Goal: Task Accomplishment & Management: Use online tool/utility

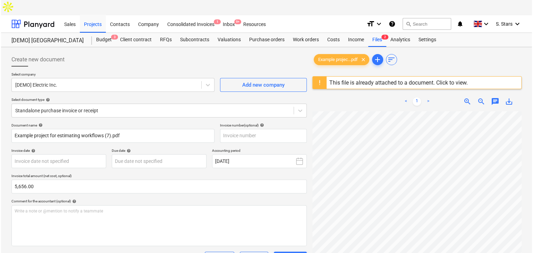
scroll to position [46, 0]
click at [104, 33] on div "Budget 3" at bounding box center [103, 40] width 24 height 14
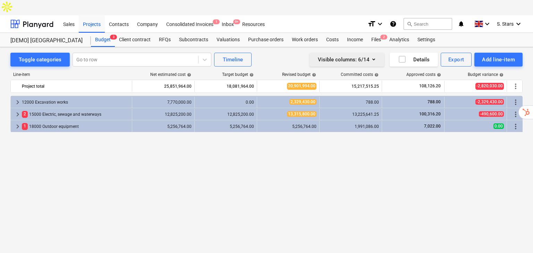
click at [376, 55] on icon "button" at bounding box center [373, 59] width 8 height 8
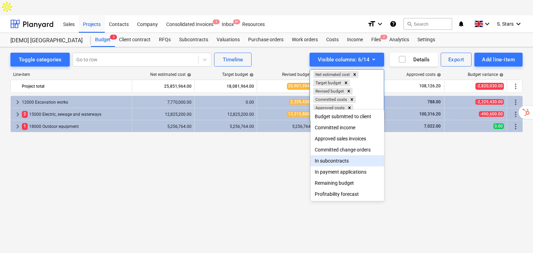
click at [354, 162] on div "In subcontracts" at bounding box center [347, 160] width 74 height 11
click at [349, 172] on div "Budget submitted to client Committed income Approved sales invoices Committed c…" at bounding box center [347, 156] width 74 height 92
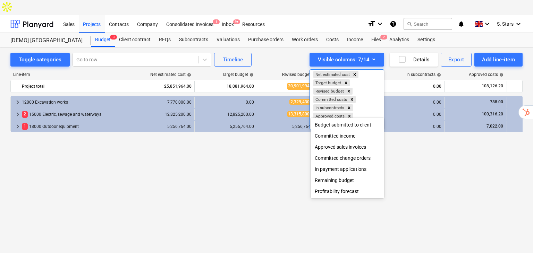
click at [347, 182] on div "Remaining budget" at bounding box center [347, 180] width 74 height 11
click at [257, 144] on div at bounding box center [266, 126] width 533 height 253
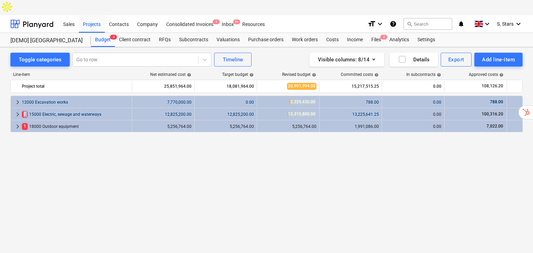
drag, startPoint x: 419, startPoint y: 102, endPoint x: 0, endPoint y: 103, distance: 419.3
click at [0, 103] on div "Toggle categories Go to row Timeline Visible columns : 8/14 Details Export Add …" at bounding box center [266, 150] width 533 height 206
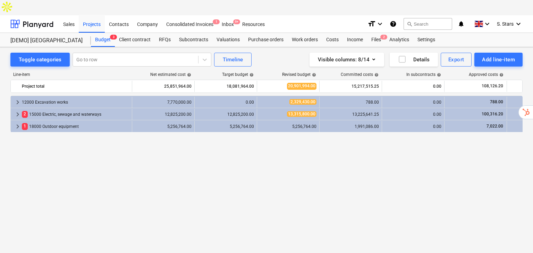
click at [235, 243] on div "Toggle categories Go to row Timeline Visible columns : 8/14 Details Export Add …" at bounding box center [266, 157] width 533 height 221
click at [93, 15] on div "Projects" at bounding box center [92, 24] width 26 height 18
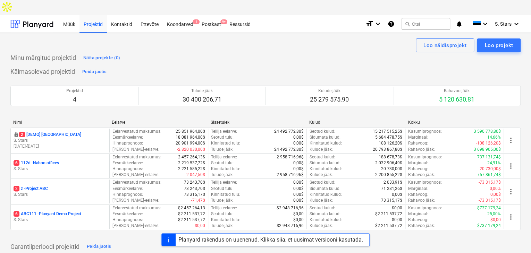
click at [225, 52] on div "Minu märgitud projektid Näita projekte (0)" at bounding box center [265, 57] width 510 height 11
click at [251, 242] on div "Planyard rakendus on uuenenud. Klikka siia, et uusimat versiooni kasutada." at bounding box center [270, 240] width 184 height 7
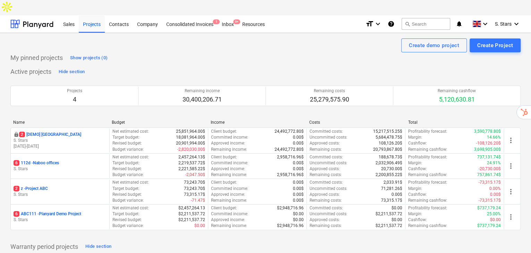
click at [119, 66] on div "Active projects Hide section Projects 4 Remaining income 30,400,206.71 Remainin…" at bounding box center [265, 152] width 510 height 172
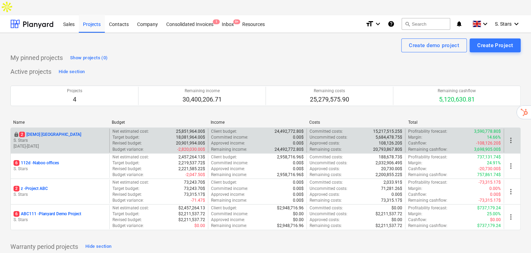
click at [44, 138] on p "S. Stars" at bounding box center [60, 141] width 93 height 6
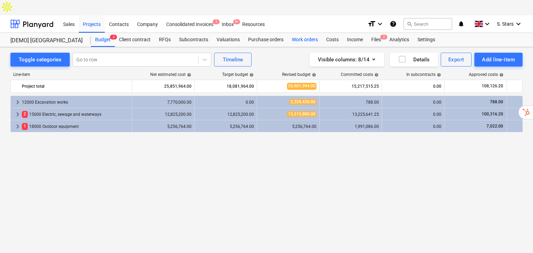
click at [298, 33] on div "Work orders" at bounding box center [304, 40] width 34 height 14
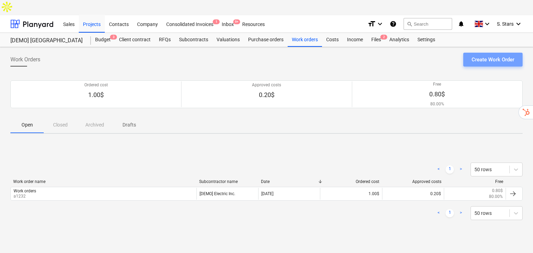
drag, startPoint x: 493, startPoint y: 43, endPoint x: 532, endPoint y: 110, distance: 77.3
click at [493, 55] on div "Create Work Order" at bounding box center [492, 59] width 43 height 9
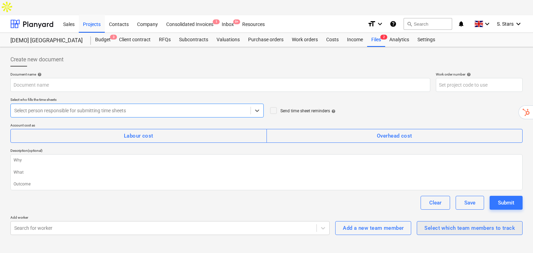
click at [454, 224] on div "Select which team members to track" at bounding box center [469, 228] width 91 height 9
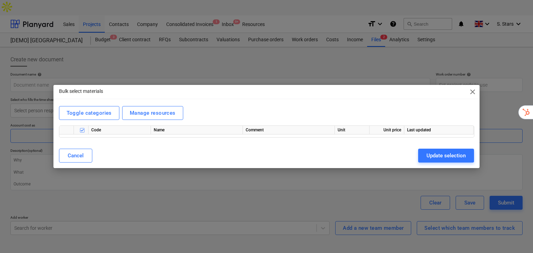
click at [476, 94] on span "close" at bounding box center [472, 92] width 8 height 8
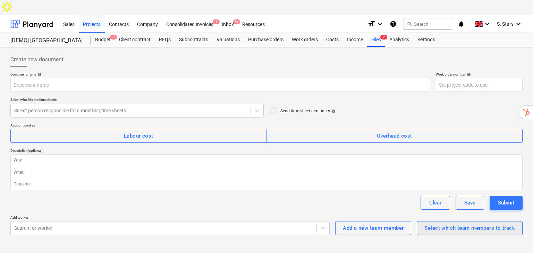
click at [438, 224] on div "Select which team members to track" at bounding box center [469, 228] width 91 height 9
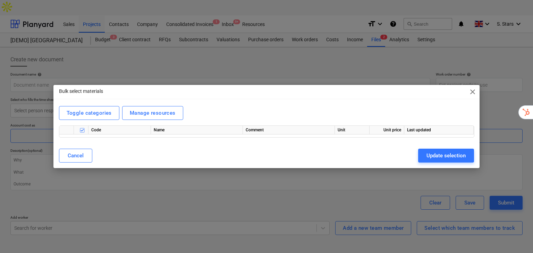
click at [470, 93] on span "close" at bounding box center [472, 92] width 8 height 8
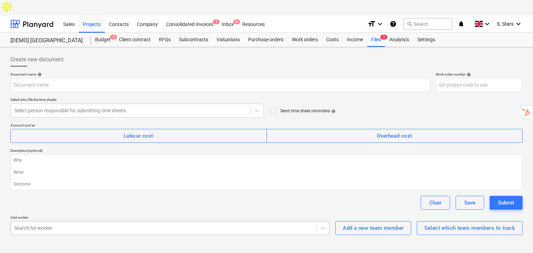
click at [118, 225] on div at bounding box center [163, 228] width 299 height 7
click at [108, 225] on div at bounding box center [163, 228] width 299 height 7
click at [375, 33] on div "Files 2" at bounding box center [376, 40] width 18 height 14
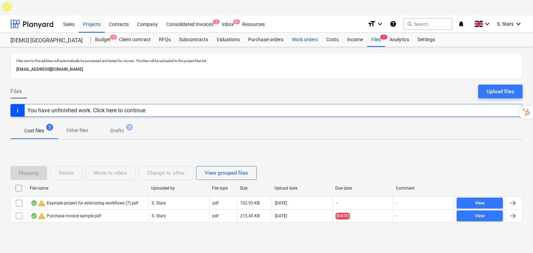
click at [294, 33] on div "Work orders" at bounding box center [304, 40] width 34 height 14
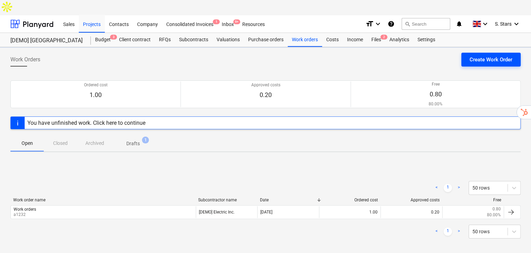
click at [475, 55] on div "Create Work Order" at bounding box center [490, 59] width 43 height 9
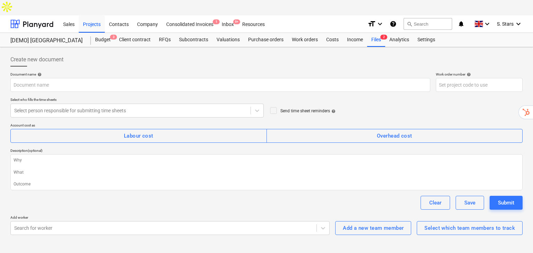
click at [388, 234] on div "Create new document Document name help Work order number help Select who fills …" at bounding box center [266, 157] width 533 height 221
click at [124, 72] on div "Document name help" at bounding box center [220, 74] width 420 height 5
type textarea "x"
click at [373, 33] on div "Files 2" at bounding box center [376, 40] width 18 height 14
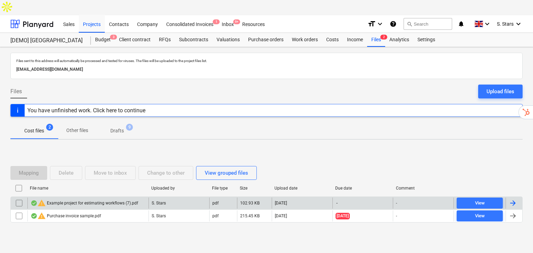
click at [109, 199] on div "warning Example project for estimating workflows (7).pdf" at bounding box center [85, 203] width 108 height 8
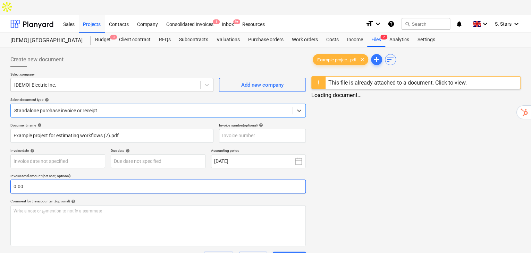
type input "Example project for estimating workflows (7).pdf"
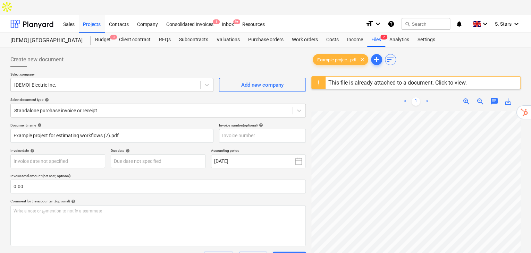
click at [484, 53] on div "Example projec...pdf clear add sort" at bounding box center [415, 60] width 209 height 14
click at [510, 21] on span "S. Stars" at bounding box center [503, 24] width 17 height 6
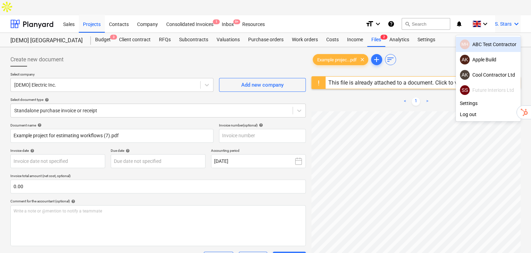
click at [300, 20] on div at bounding box center [265, 126] width 531 height 253
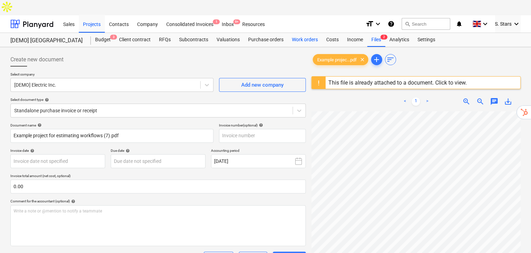
click at [300, 33] on div "Work orders" at bounding box center [304, 40] width 34 height 14
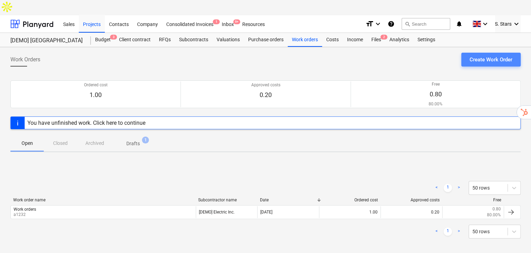
click at [468, 53] on button "Create Work Order" at bounding box center [490, 60] width 59 height 14
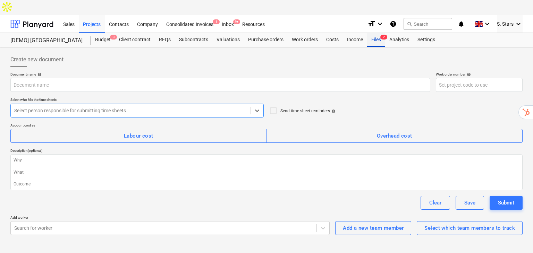
click at [385, 35] on span "2" at bounding box center [383, 37] width 7 height 5
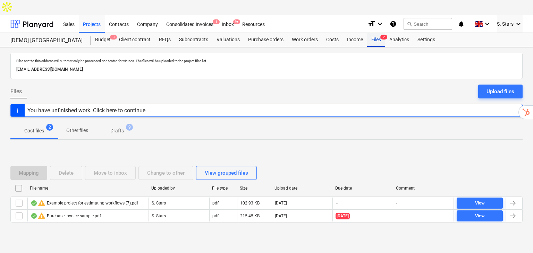
click at [379, 33] on div "Files 2" at bounding box center [376, 40] width 18 height 14
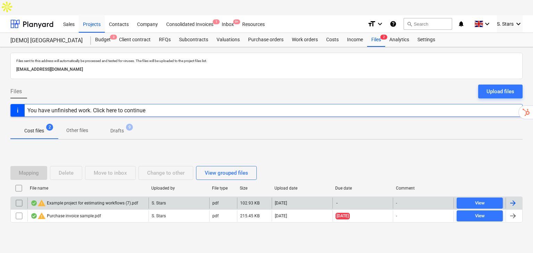
click at [96, 199] on div "warning Example project for estimating workflows (7).pdf" at bounding box center [85, 203] width 108 height 8
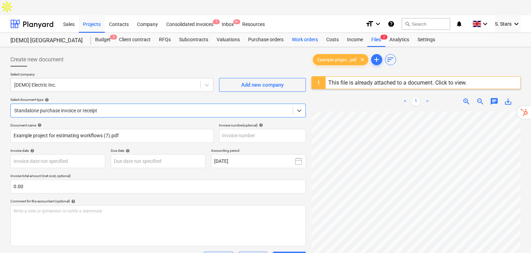
click at [301, 33] on div "Work orders" at bounding box center [304, 40] width 34 height 14
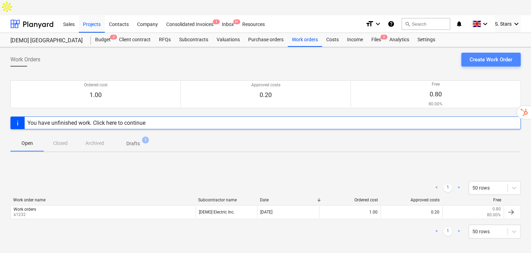
click at [475, 55] on div "Create Work Order" at bounding box center [490, 59] width 43 height 9
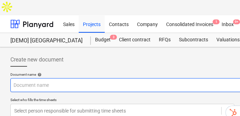
drag, startPoint x: 1, startPoint y: 63, endPoint x: 36, endPoint y: 64, distance: 35.4
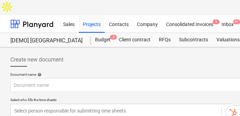
click at [10, 67] on div at bounding box center [237, 70] width 454 height 6
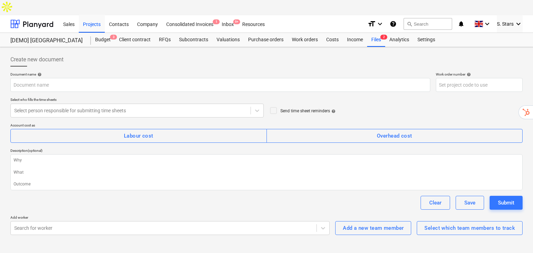
type textarea "x"
